Goal: Information Seeking & Learning: Learn about a topic

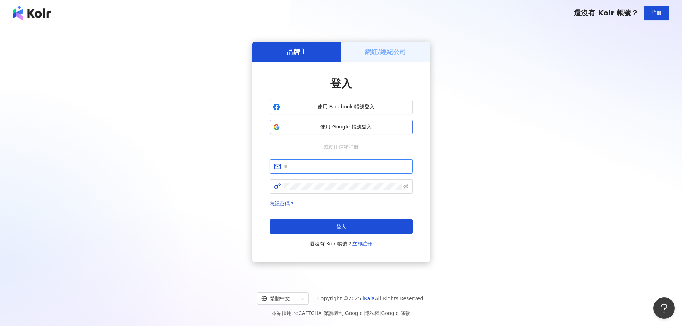
type input "**********"
click at [352, 122] on button "使用 Google 帳號登入" at bounding box center [341, 127] width 143 height 14
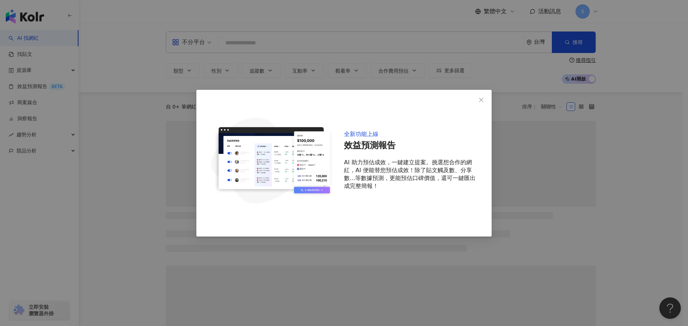
click at [480, 97] on icon "close" at bounding box center [481, 100] width 6 height 6
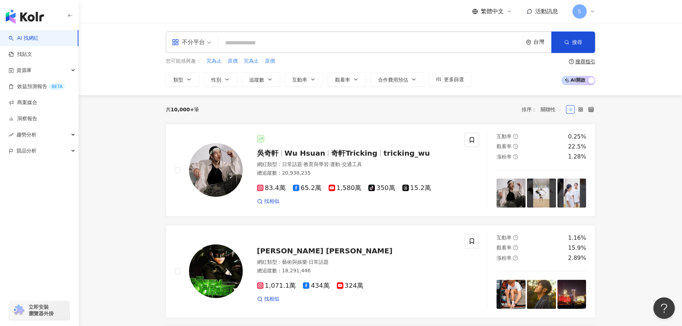
click at [304, 43] on input "search" at bounding box center [370, 43] width 299 height 14
paste input "**********"
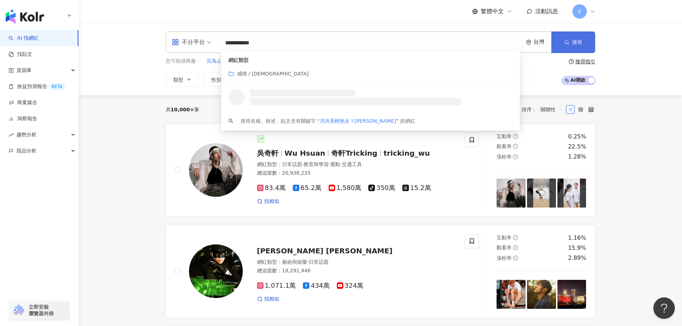
type input "**********"
click at [572, 38] on button "搜尋" at bounding box center [574, 42] width 44 height 21
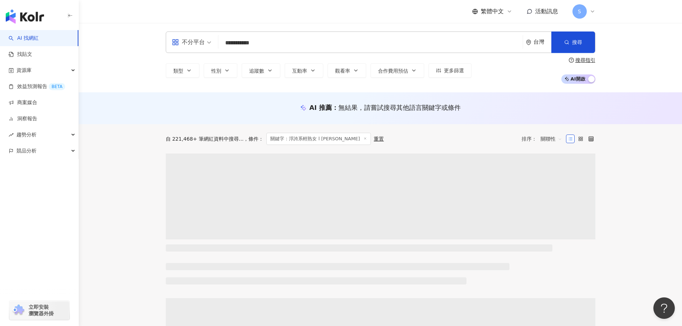
click at [303, 45] on input "**********" at bounding box center [370, 43] width 299 height 14
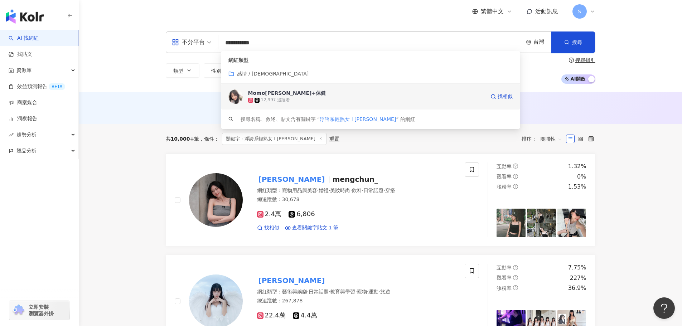
click at [236, 97] on img at bounding box center [236, 97] width 14 height 14
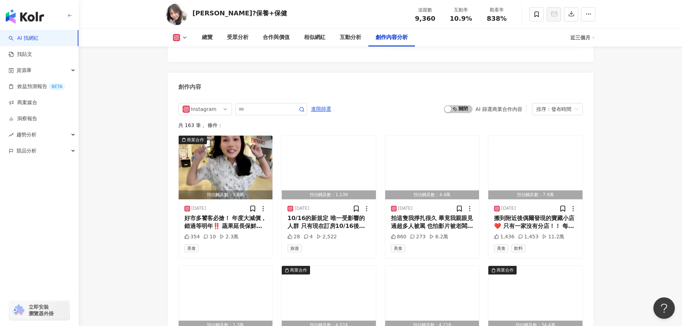
scroll to position [2178, 0]
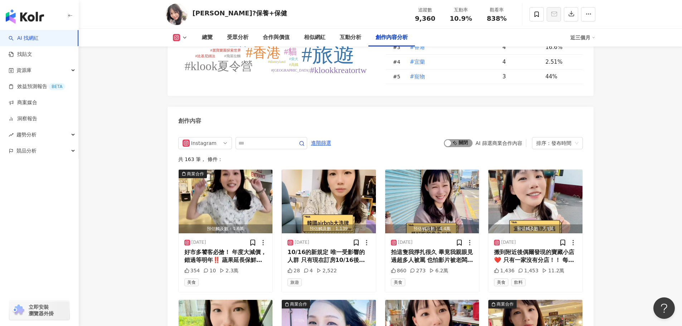
click at [450, 140] on div "button" at bounding box center [448, 143] width 6 height 6
click at [462, 170] on img "button" at bounding box center [432, 202] width 94 height 64
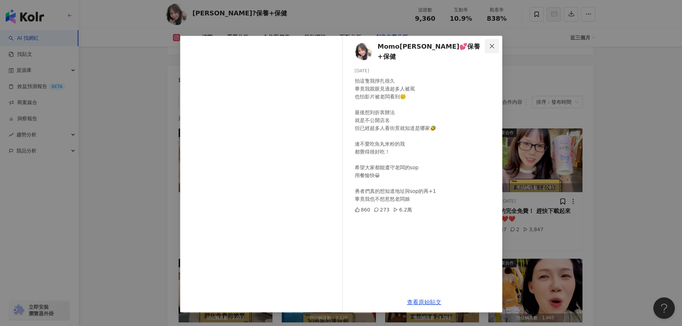
drag, startPoint x: 494, startPoint y: 45, endPoint x: 503, endPoint y: 55, distance: 13.2
click at [494, 46] on icon "close" at bounding box center [492, 46] width 6 height 6
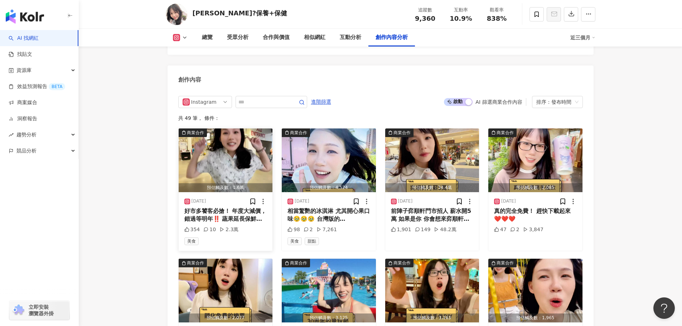
click at [235, 158] on img "button" at bounding box center [226, 161] width 94 height 64
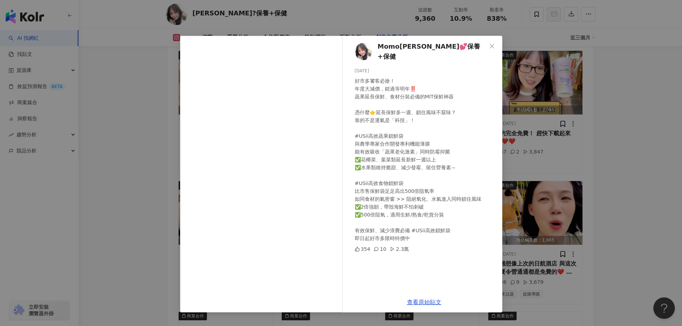
scroll to position [2290, 0]
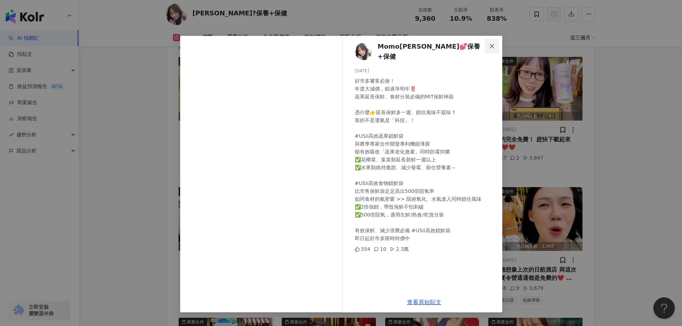
click at [491, 48] on icon "close" at bounding box center [492, 46] width 6 height 6
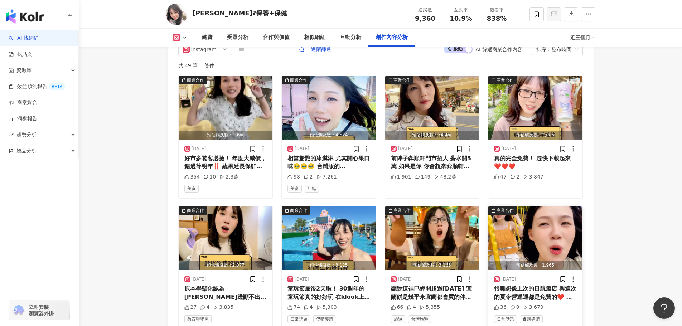
scroll to position [2255, 0]
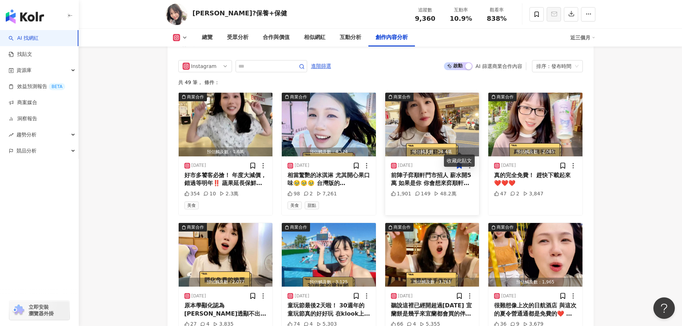
click at [446, 119] on img "button" at bounding box center [432, 125] width 94 height 64
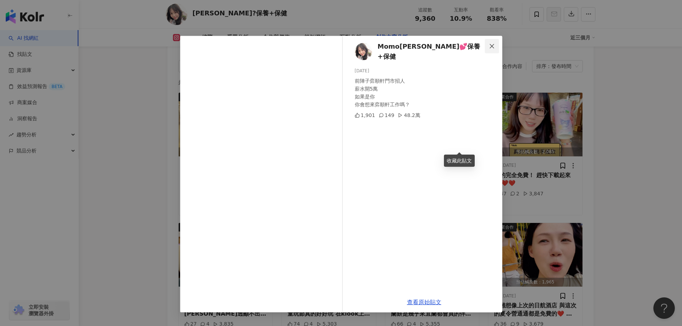
click at [491, 42] on button "Close" at bounding box center [492, 46] width 14 height 14
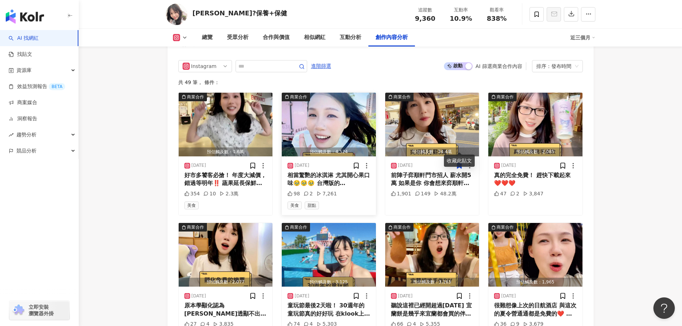
click at [344, 127] on img "button" at bounding box center [329, 125] width 94 height 64
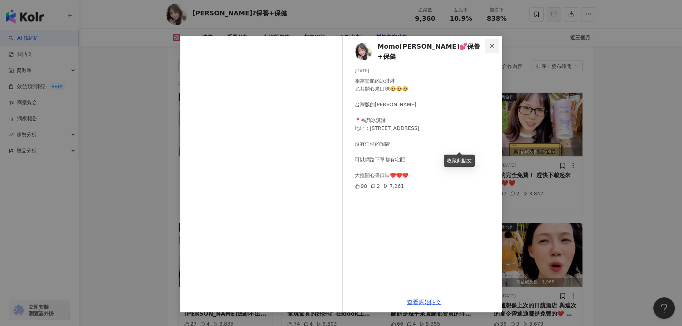
click at [494, 44] on icon "close" at bounding box center [492, 46] width 6 height 6
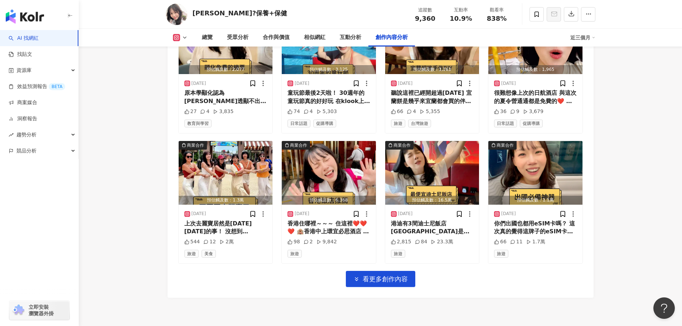
scroll to position [2469, 0]
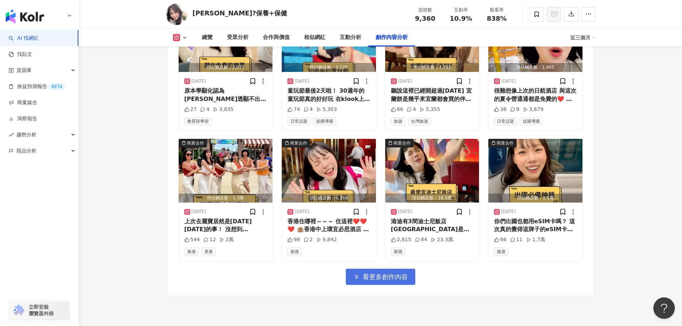
click at [395, 273] on span "看更多創作內容" at bounding box center [385, 277] width 45 height 8
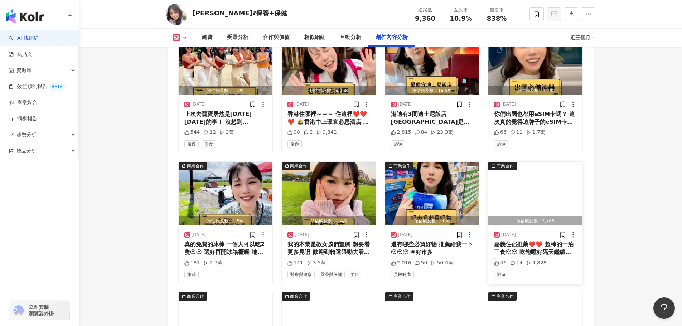
scroll to position [2613, 0]
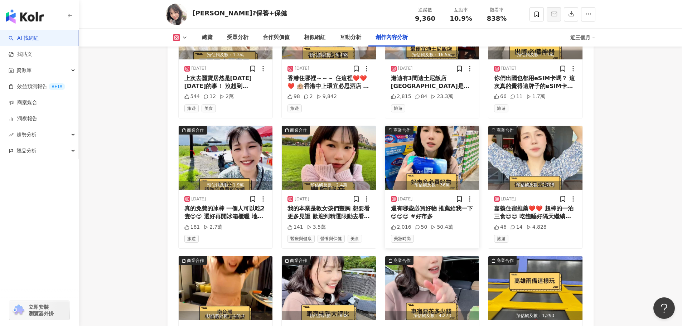
click at [441, 152] on img "button" at bounding box center [432, 158] width 94 height 64
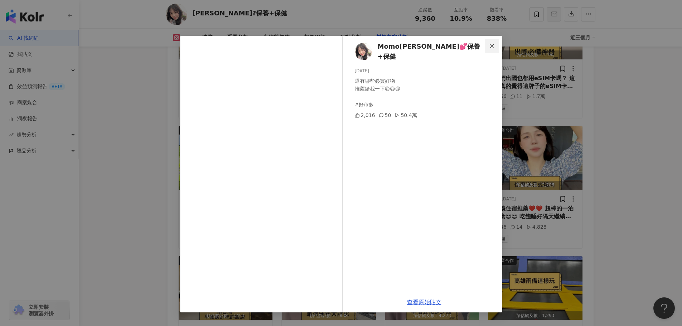
click at [491, 50] on button "Close" at bounding box center [492, 46] width 14 height 14
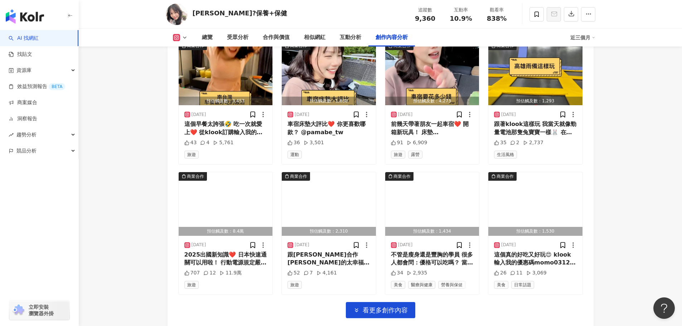
scroll to position [2891, 0]
